Goal: Obtain resource: Download file/media

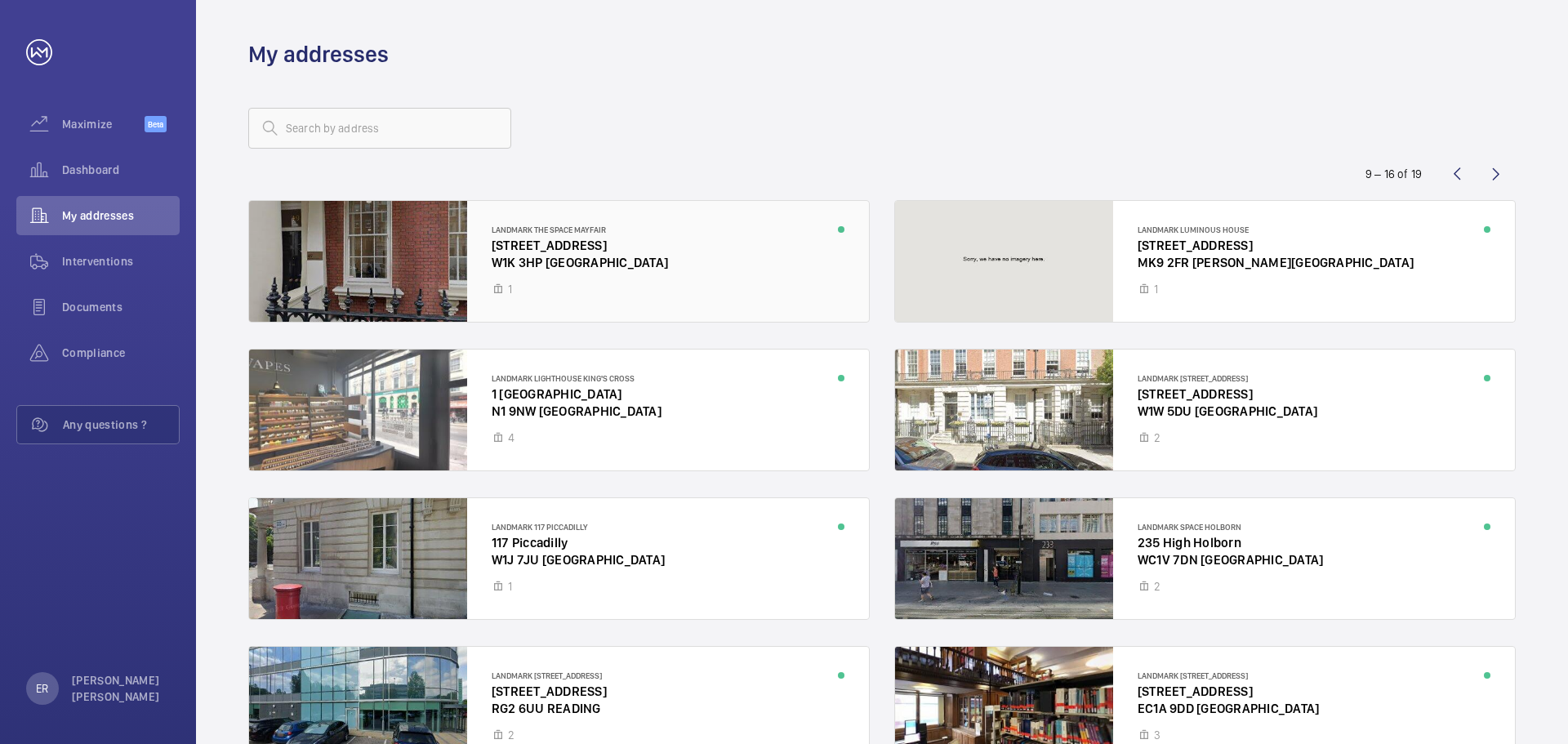
click at [525, 258] on div at bounding box center [558, 262] width 620 height 121
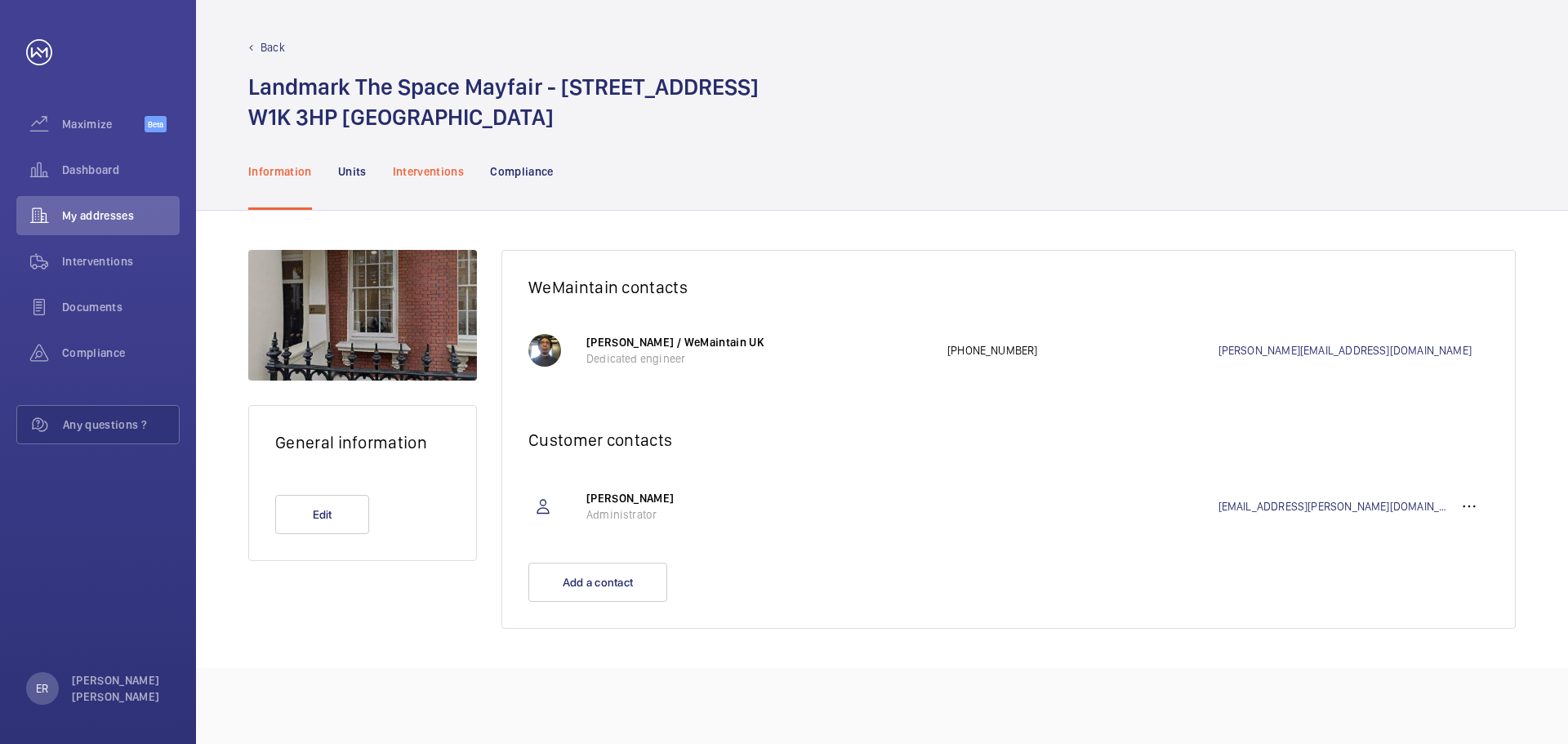
click at [429, 164] on p "Interventions" at bounding box center [429, 171] width 72 height 16
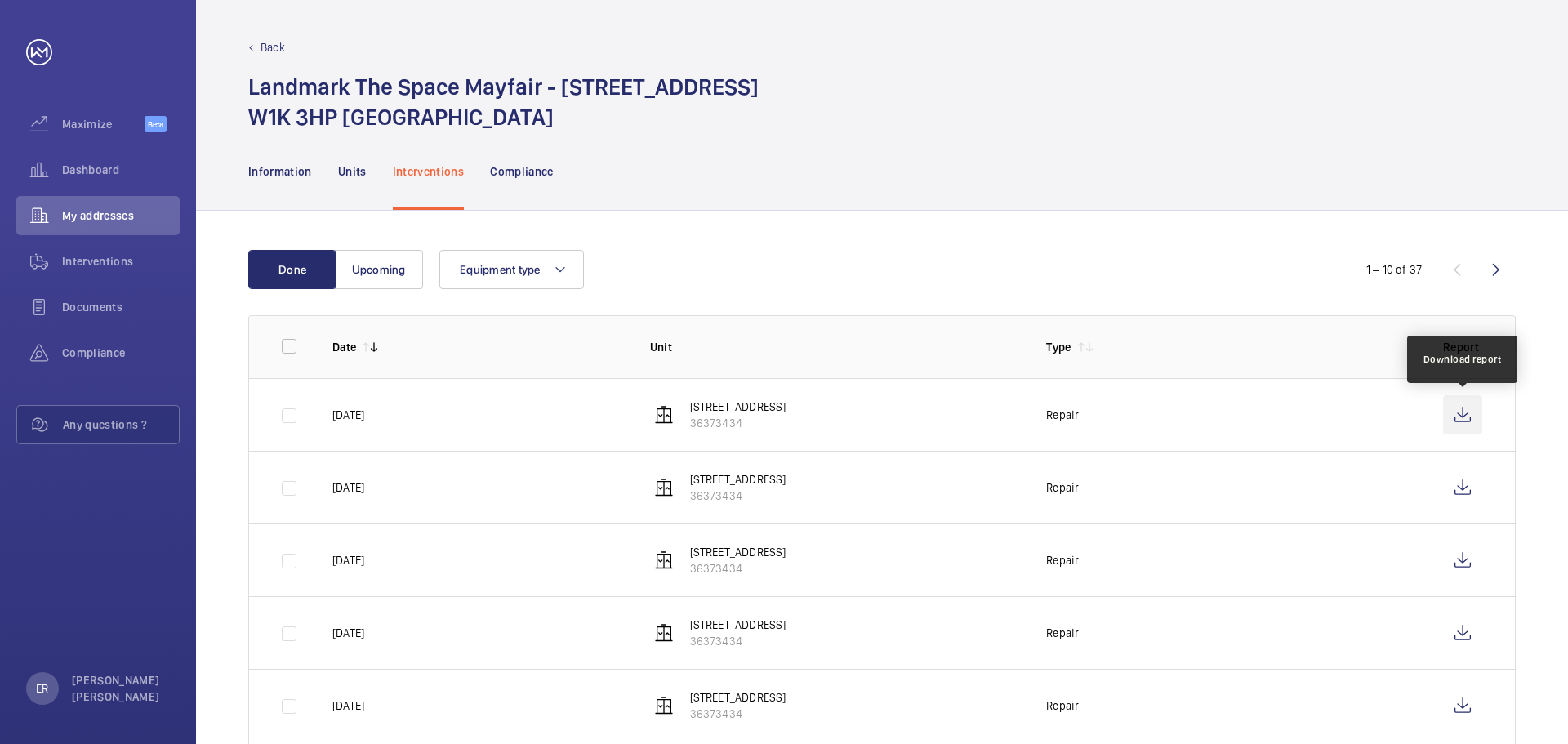
click at [1464, 413] on wm-front-icon-button at bounding box center [1462, 415] width 39 height 39
click at [1505, 270] on wm-front-icon-button at bounding box center [1496, 269] width 39 height 39
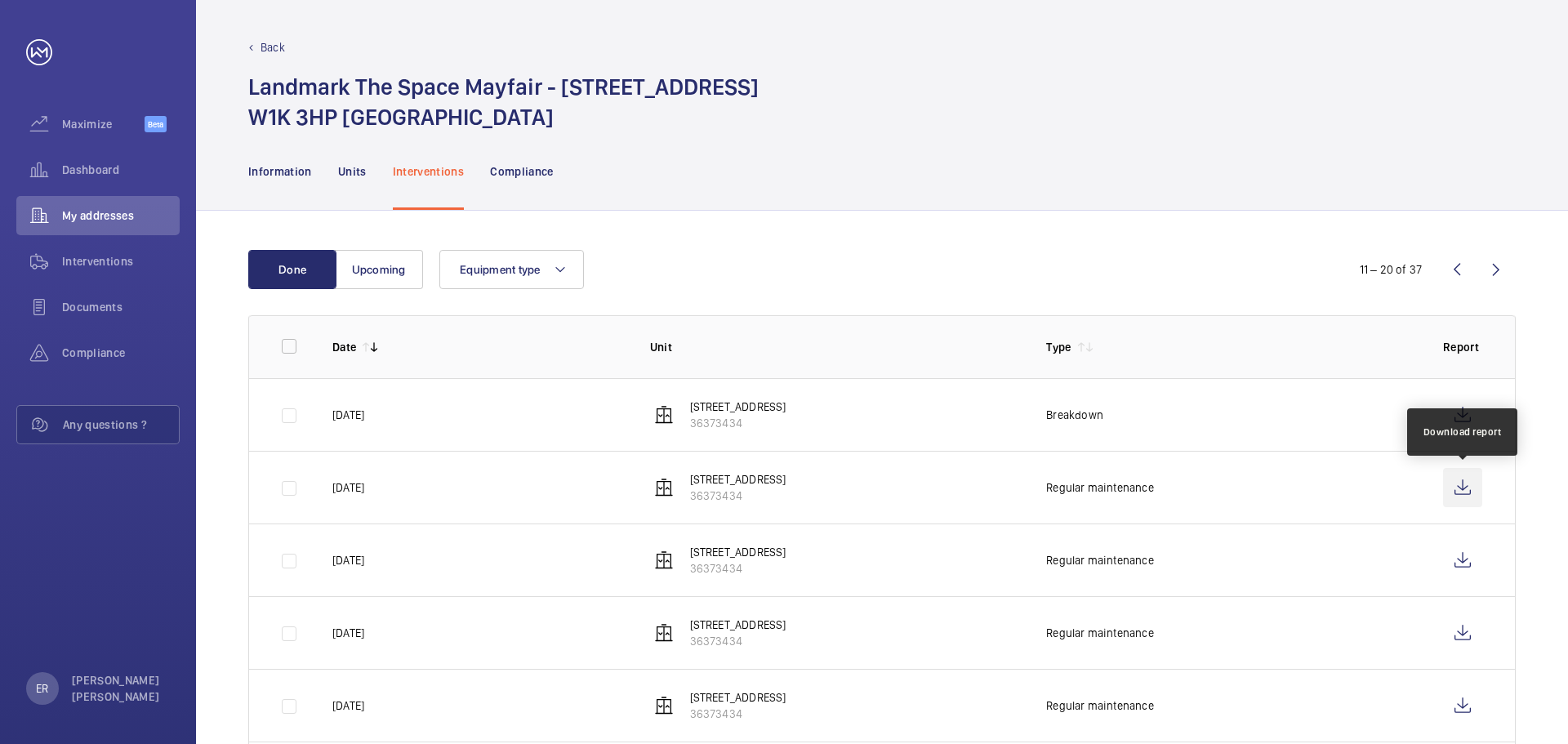
click at [1460, 483] on wm-front-icon-button at bounding box center [1462, 487] width 39 height 39
click at [265, 43] on p "Back" at bounding box center [273, 47] width 25 height 16
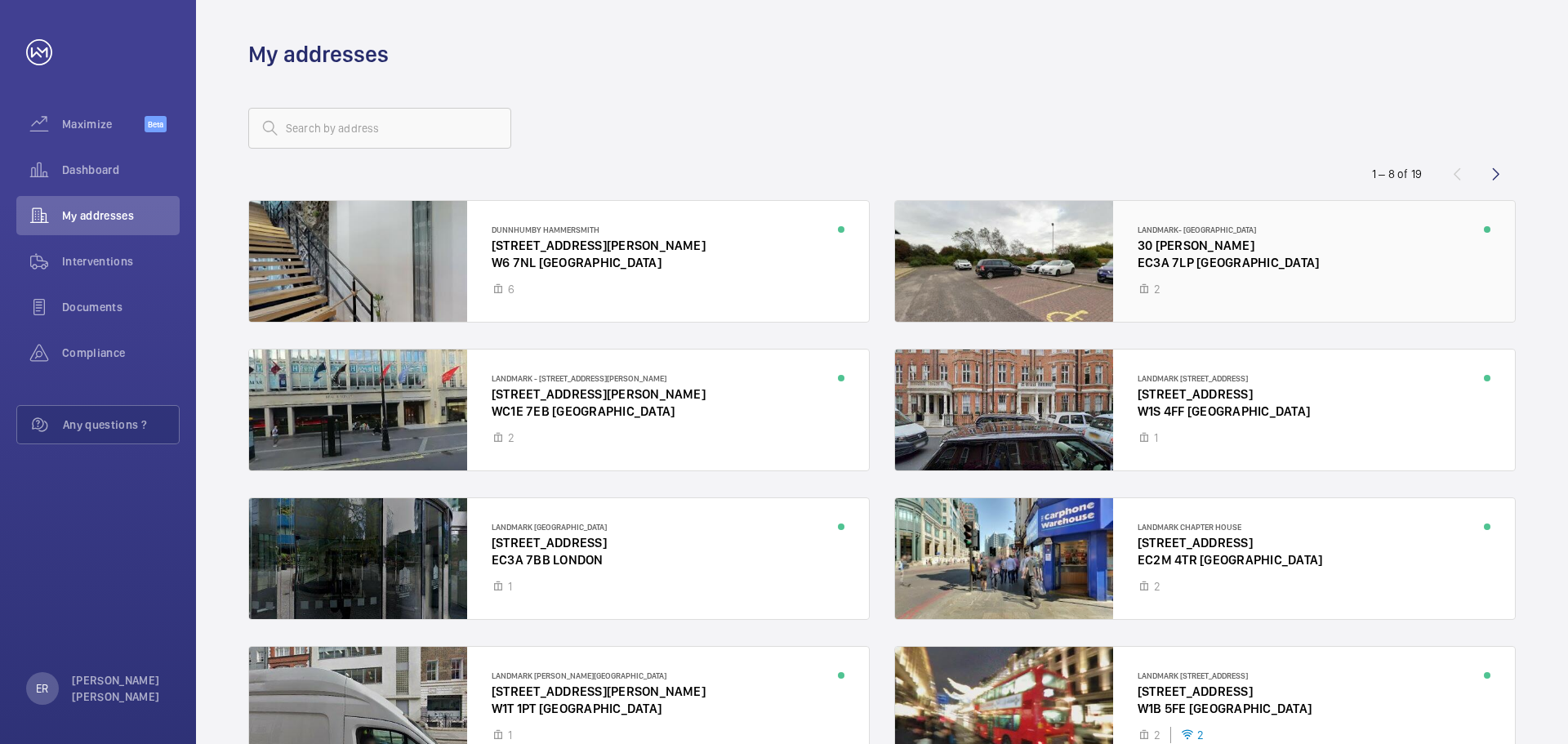
click at [1109, 251] on div at bounding box center [1205, 262] width 620 height 121
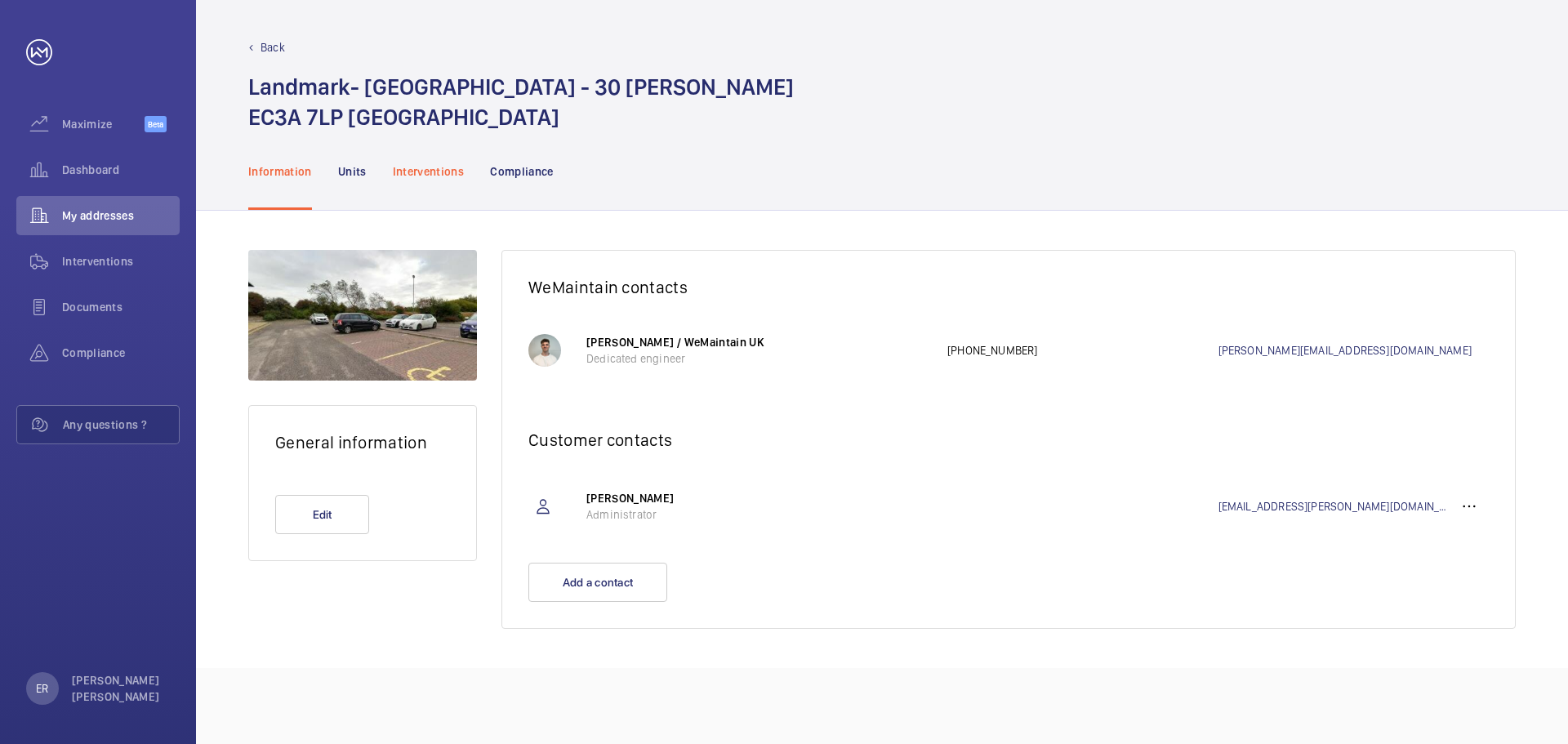
click at [437, 164] on p "Interventions" at bounding box center [429, 171] width 72 height 16
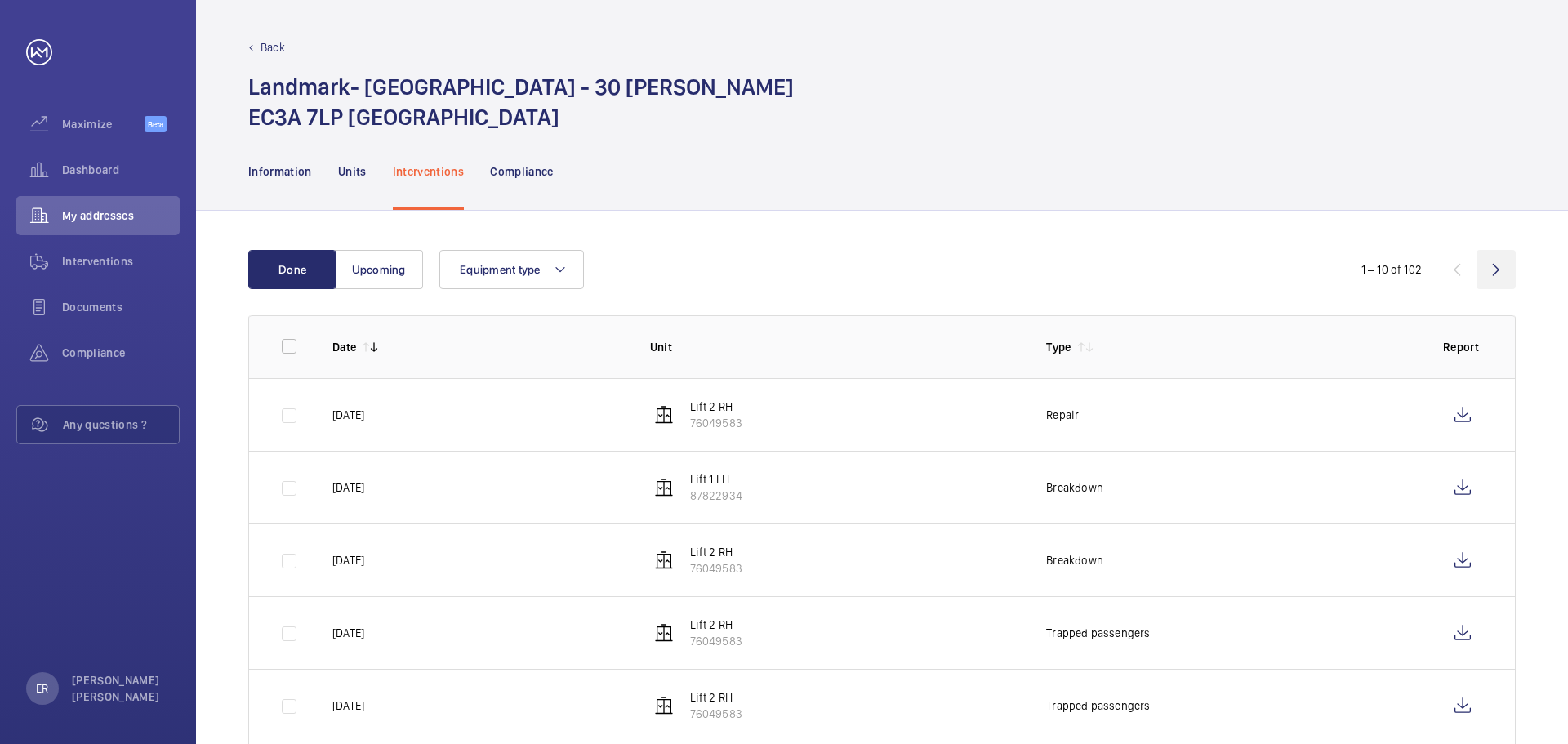
click at [1510, 266] on wm-front-icon-button at bounding box center [1496, 269] width 39 height 39
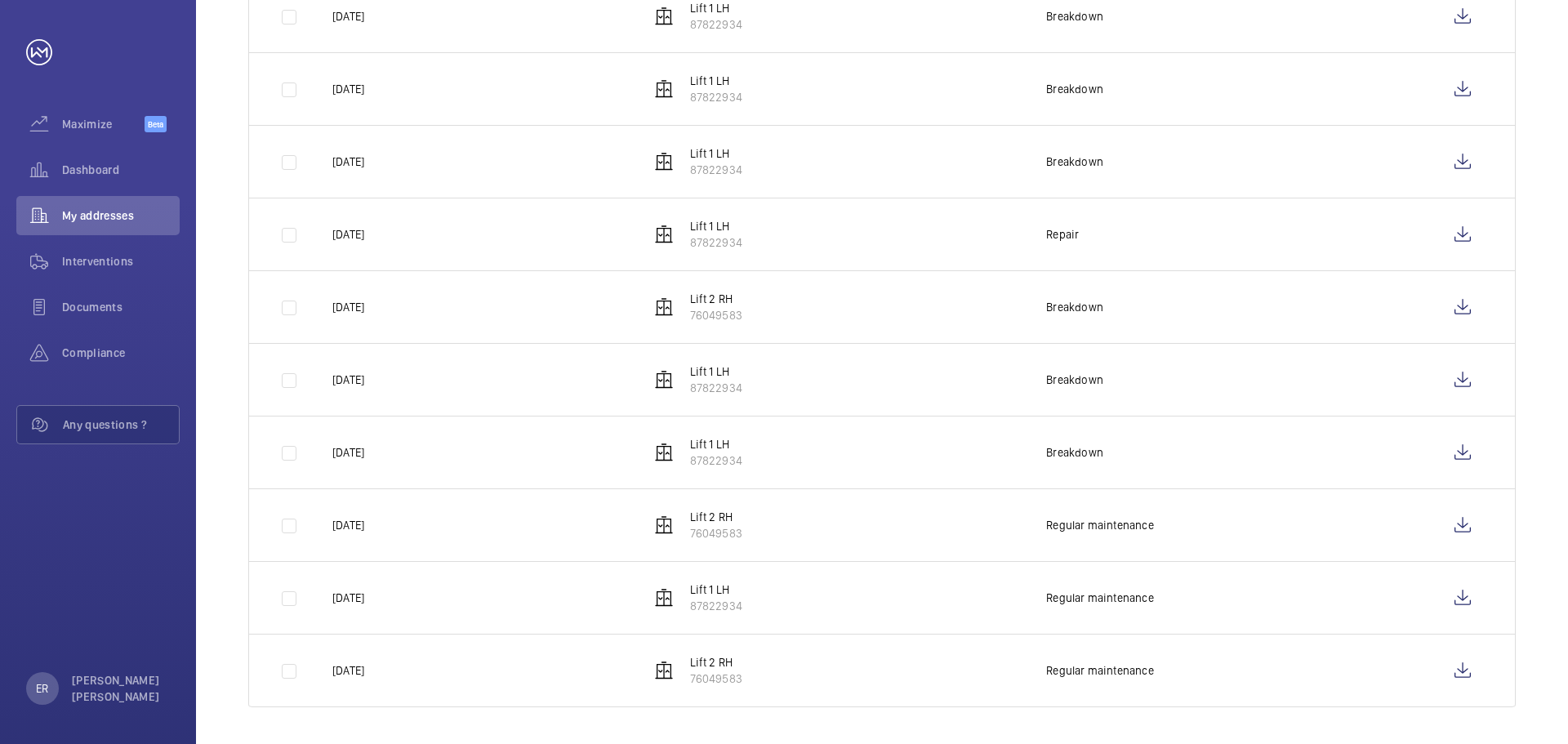
scroll to position [401, 0]
click at [1444, 522] on wm-front-icon-button at bounding box center [1462, 522] width 39 height 39
